Goal: Transaction & Acquisition: Book appointment/travel/reservation

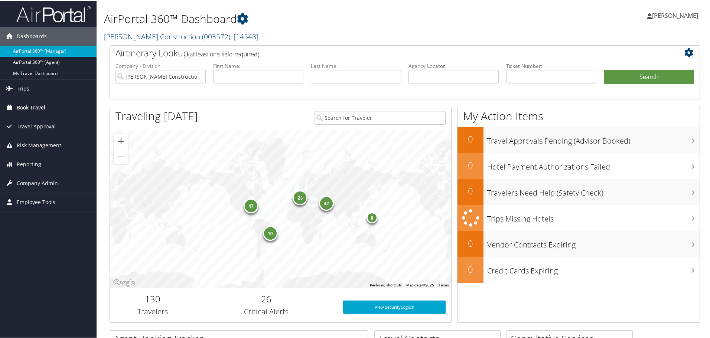
click at [39, 107] on span "Book Travel" at bounding box center [31, 107] width 29 height 19
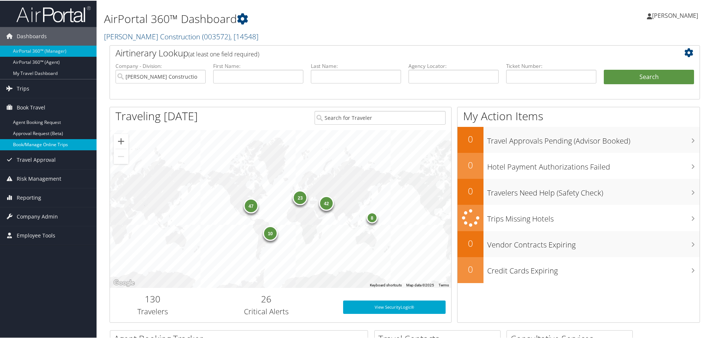
click at [39, 142] on link "Book/Manage Online Trips" at bounding box center [48, 144] width 97 height 11
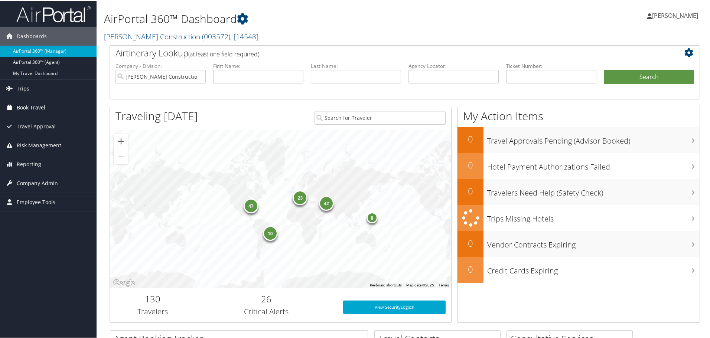
click at [33, 105] on span "Book Travel" at bounding box center [31, 107] width 29 height 19
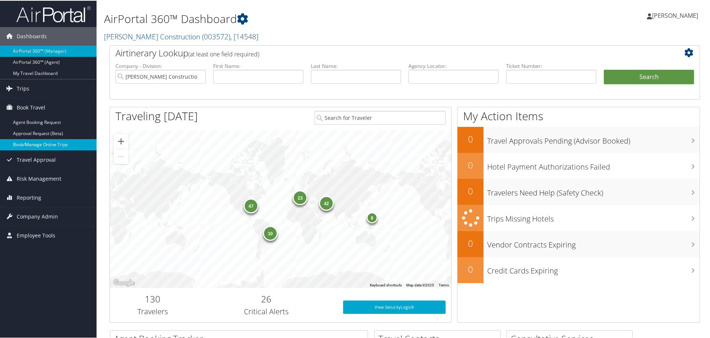
click at [34, 143] on link "Book/Manage Online Trips" at bounding box center [48, 144] width 97 height 11
